Goal: Task Accomplishment & Management: Manage account settings

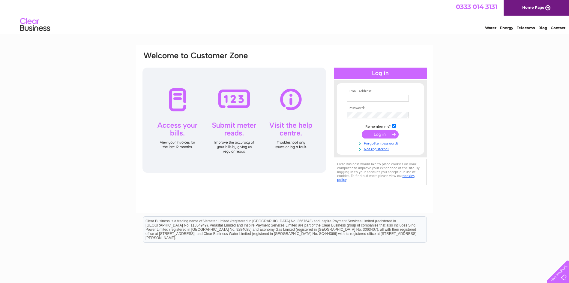
type input "corinne@grahamedwards-ca.co.uk"
click at [386, 132] on input "submit" at bounding box center [380, 134] width 37 height 8
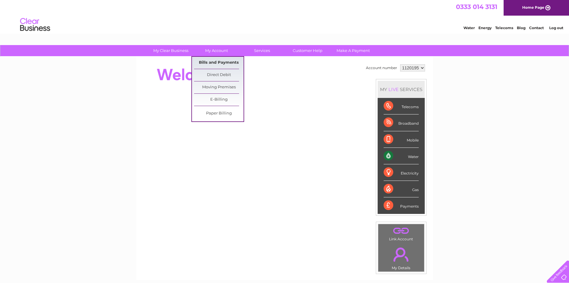
click at [223, 64] on link "Bills and Payments" at bounding box center [219, 63] width 50 height 12
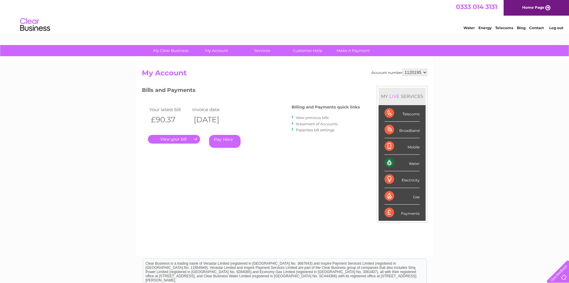
click at [179, 142] on link "." at bounding box center [174, 139] width 52 height 9
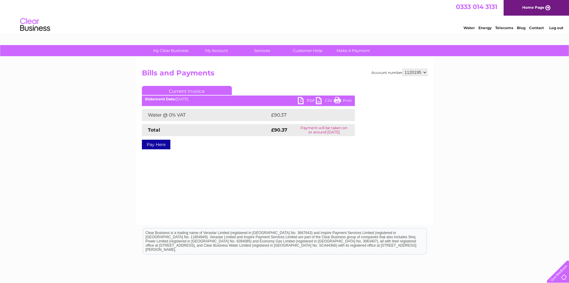
click at [303, 101] on link "PDF" at bounding box center [307, 101] width 18 height 9
click at [559, 28] on link "Log out" at bounding box center [557, 28] width 14 height 5
